Goal: Information Seeking & Learning: Learn about a topic

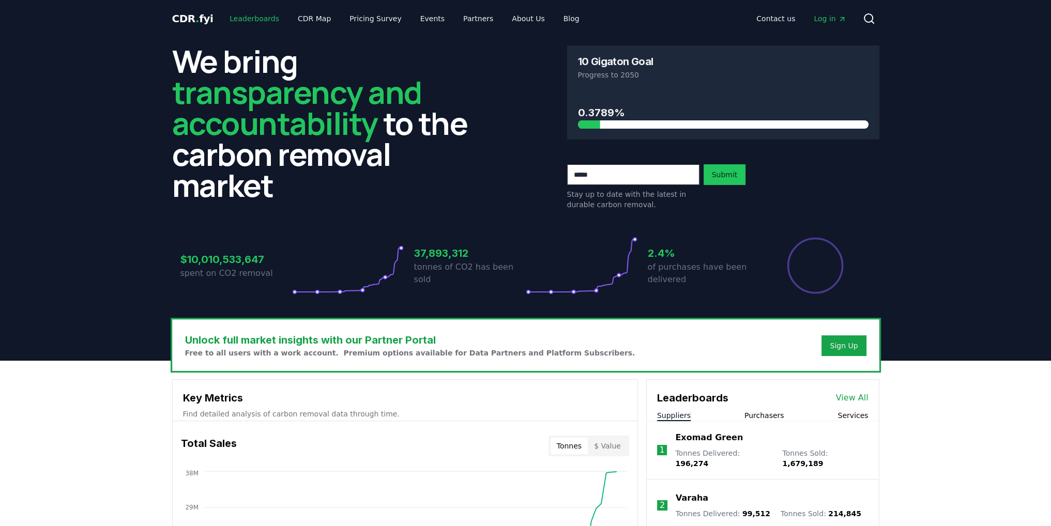
click at [263, 18] on link "Leaderboards" at bounding box center [254, 18] width 66 height 19
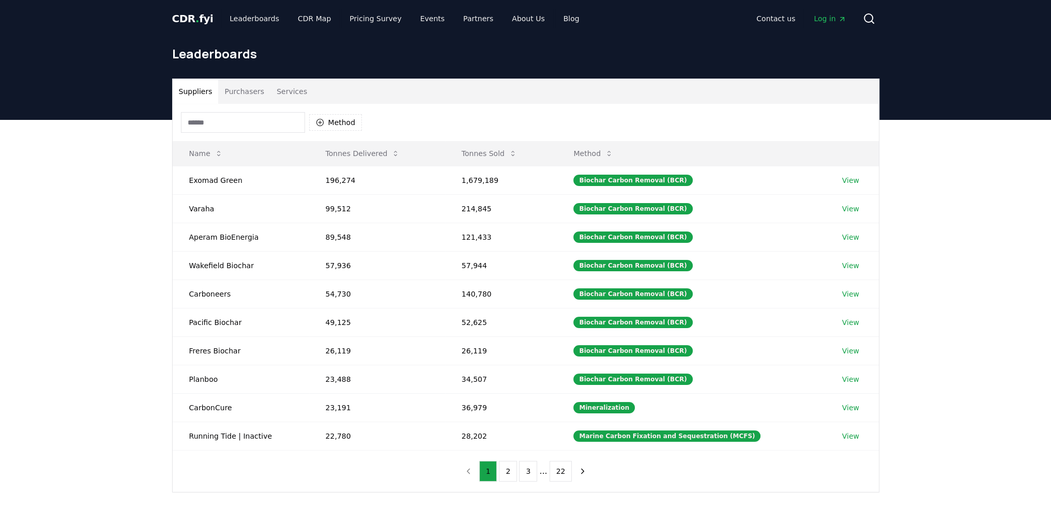
click at [248, 95] on button "Purchasers" at bounding box center [244, 91] width 52 height 25
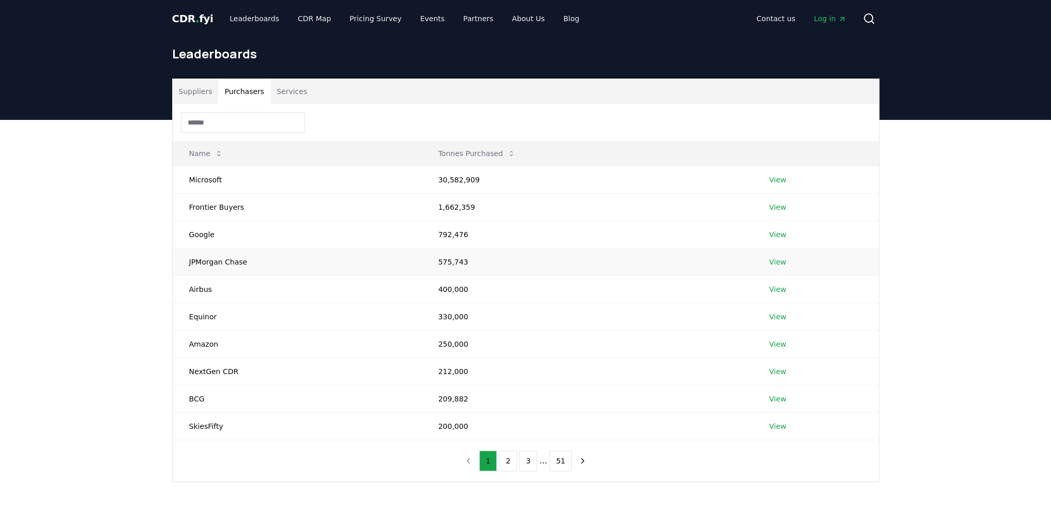
click at [773, 259] on link "View" at bounding box center [777, 262] width 17 height 10
click at [772, 312] on link "View" at bounding box center [777, 317] width 17 height 10
click at [776, 339] on link "View" at bounding box center [777, 344] width 17 height 10
click at [778, 396] on link "View" at bounding box center [777, 399] width 17 height 10
click at [507, 459] on button "2" at bounding box center [508, 461] width 18 height 21
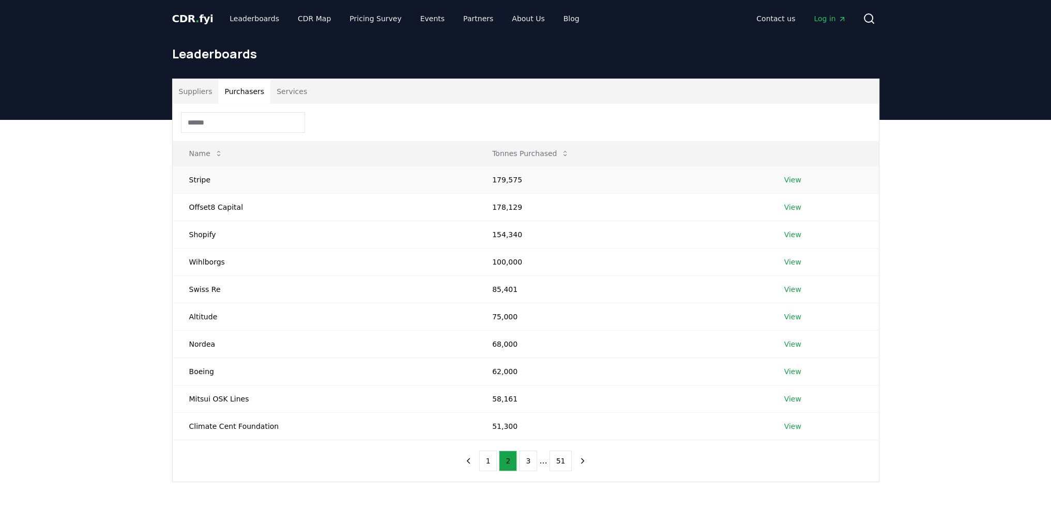
click at [792, 183] on link "View" at bounding box center [792, 180] width 17 height 10
click at [788, 209] on link "View" at bounding box center [792, 207] width 17 height 10
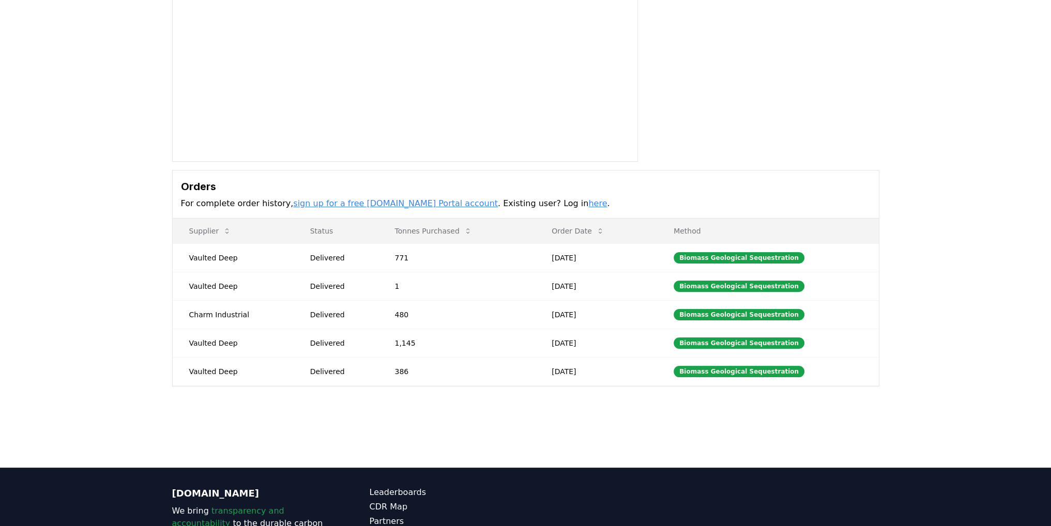
scroll to position [155, 0]
